Goal: Information Seeking & Learning: Learn about a topic

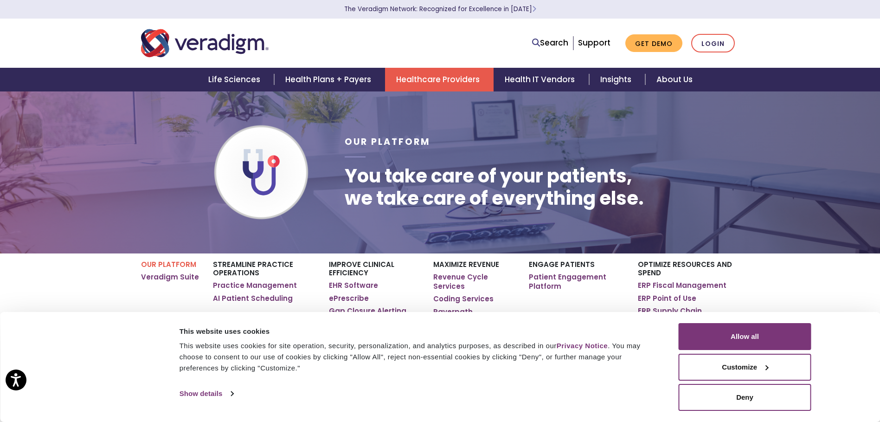
click at [740, 12] on p "The Veradigm Network: Recognized for Excellence in [DATE]" at bounding box center [440, 9] width 603 height 19
click at [430, 80] on link "Healthcare Providers" at bounding box center [439, 80] width 109 height 24
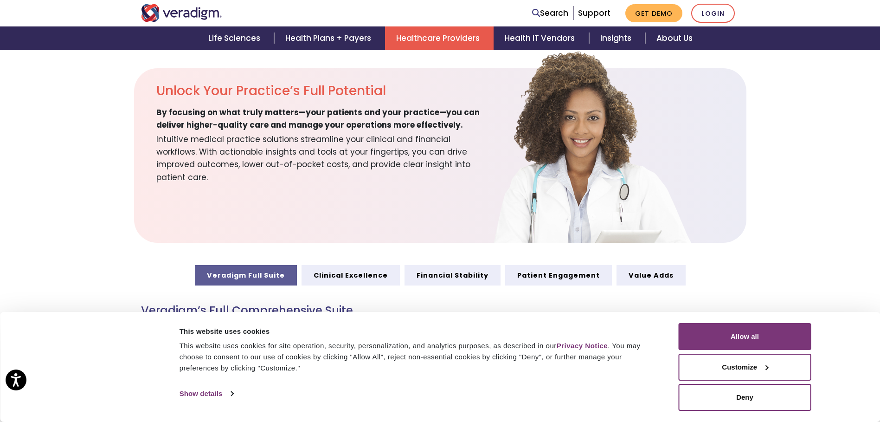
scroll to position [323, 0]
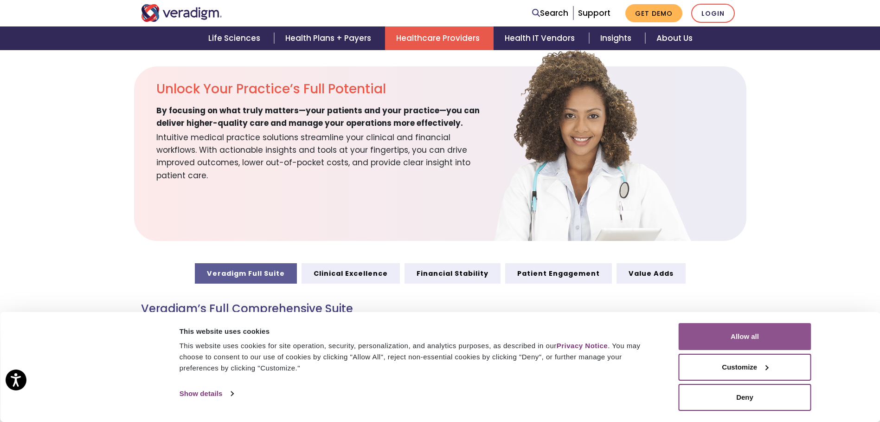
click at [773, 327] on button "Allow all" at bounding box center [745, 336] width 133 height 27
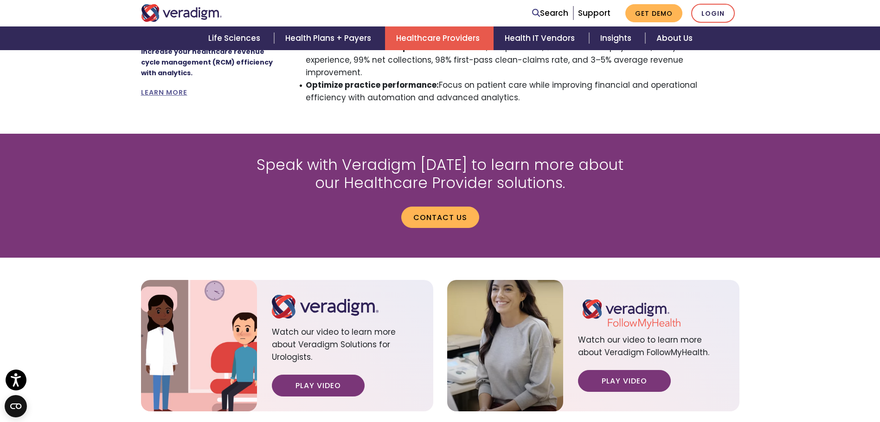
scroll to position [972, 0]
